Goal: Transaction & Acquisition: Purchase product/service

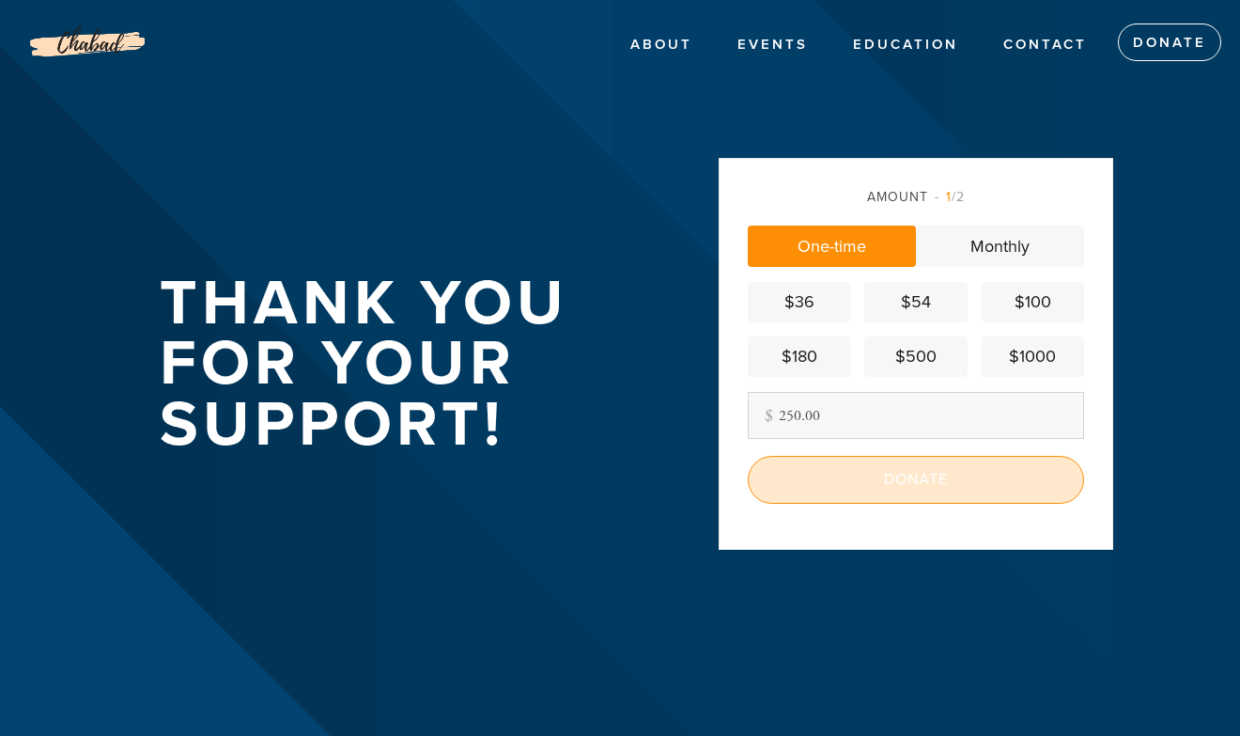
type input "250.00"
click at [882, 478] on input "Donate" at bounding box center [916, 479] width 336 height 47
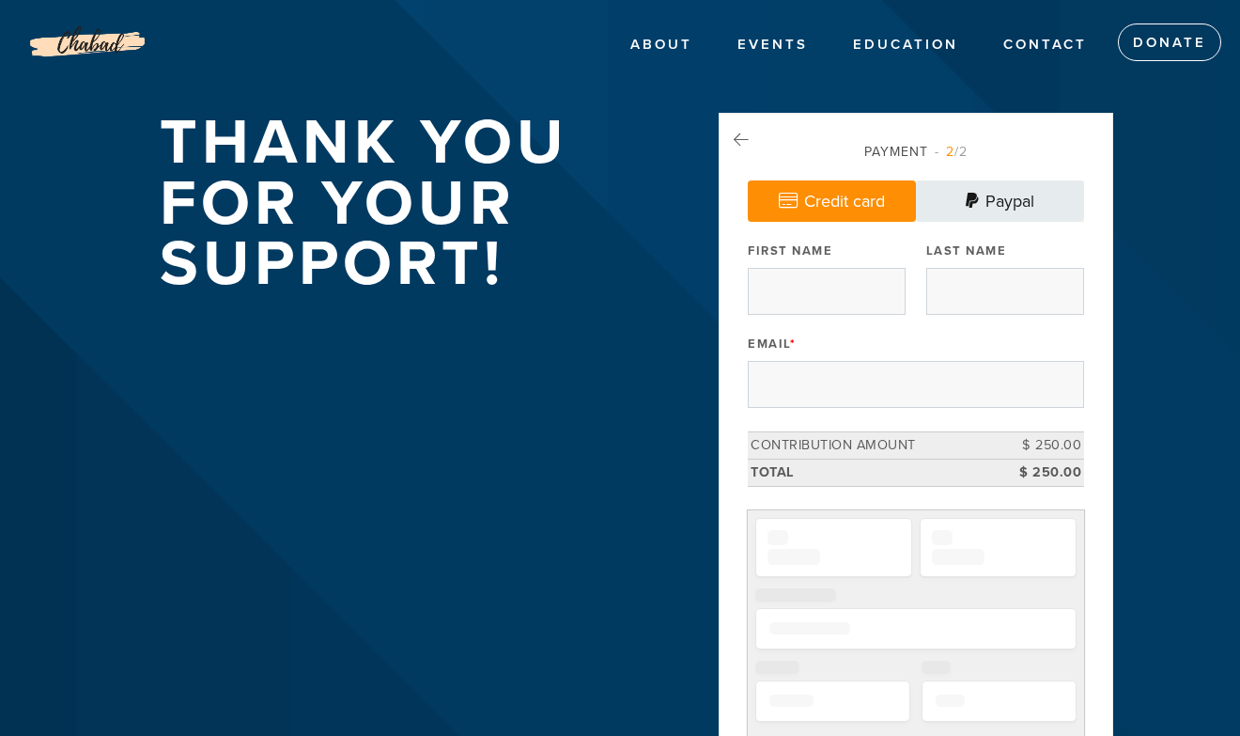
click at [1012, 203] on link "Paypal" at bounding box center [1000, 200] width 168 height 41
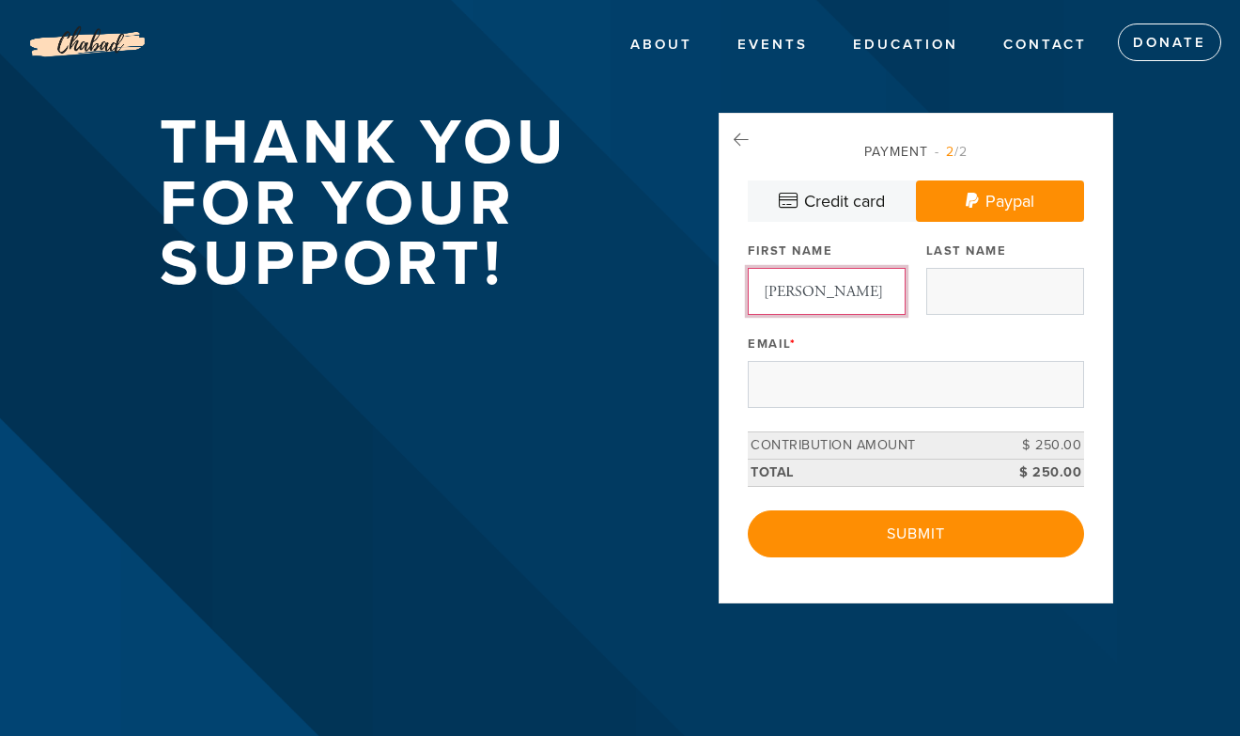
type input "George"
type input "Young"
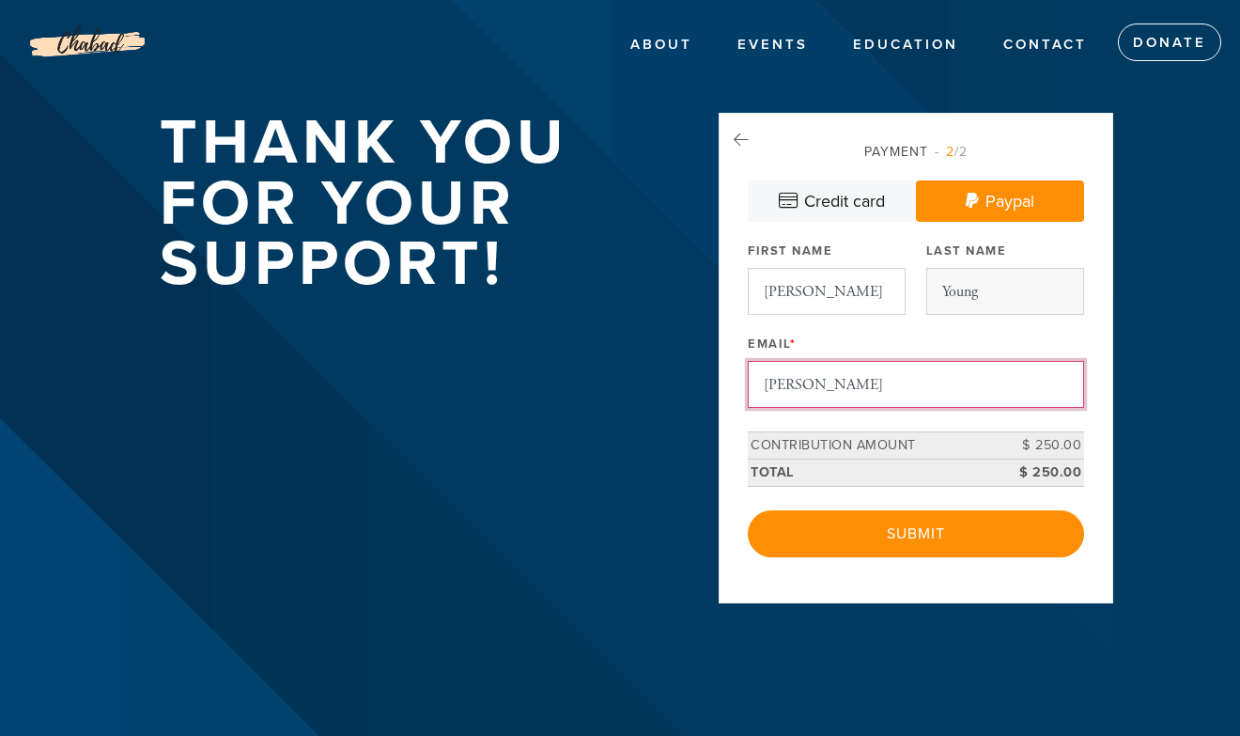
type input "george"
type input "george@caselegalmedia.com"
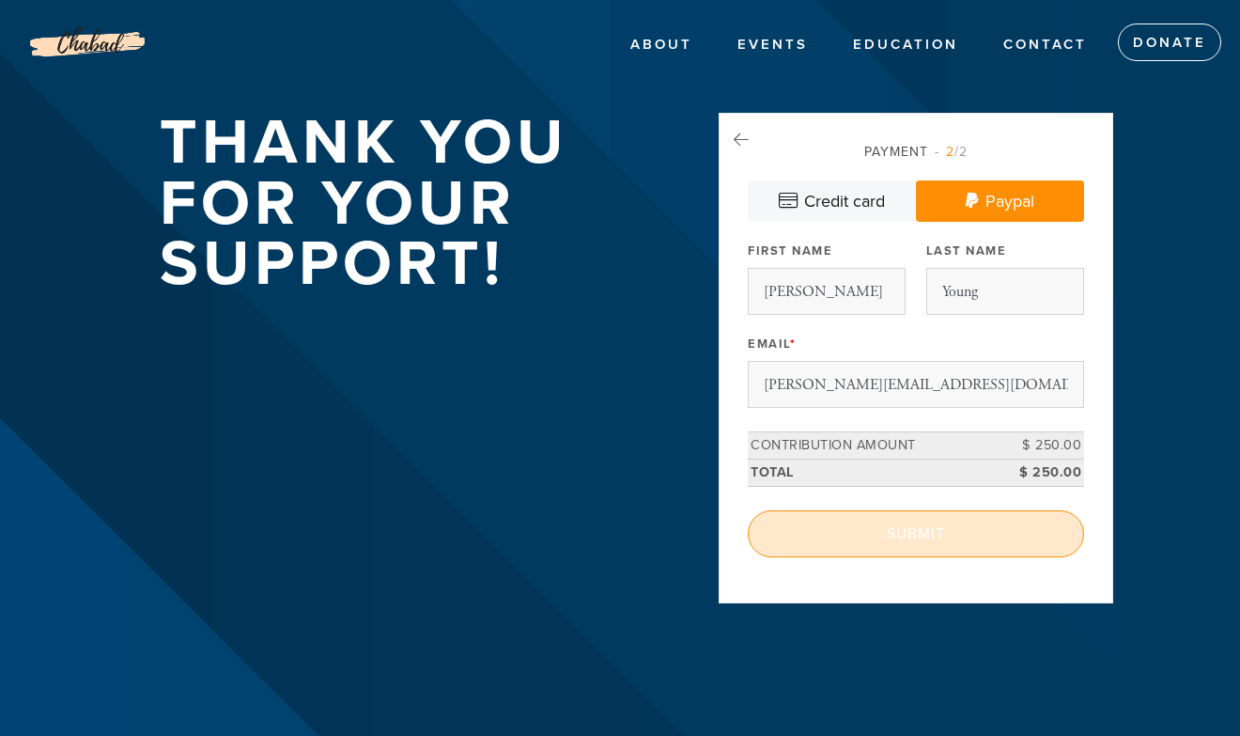
click at [863, 544] on input "Submit" at bounding box center [916, 533] width 336 height 47
